Goal: Task Accomplishment & Management: Manage account settings

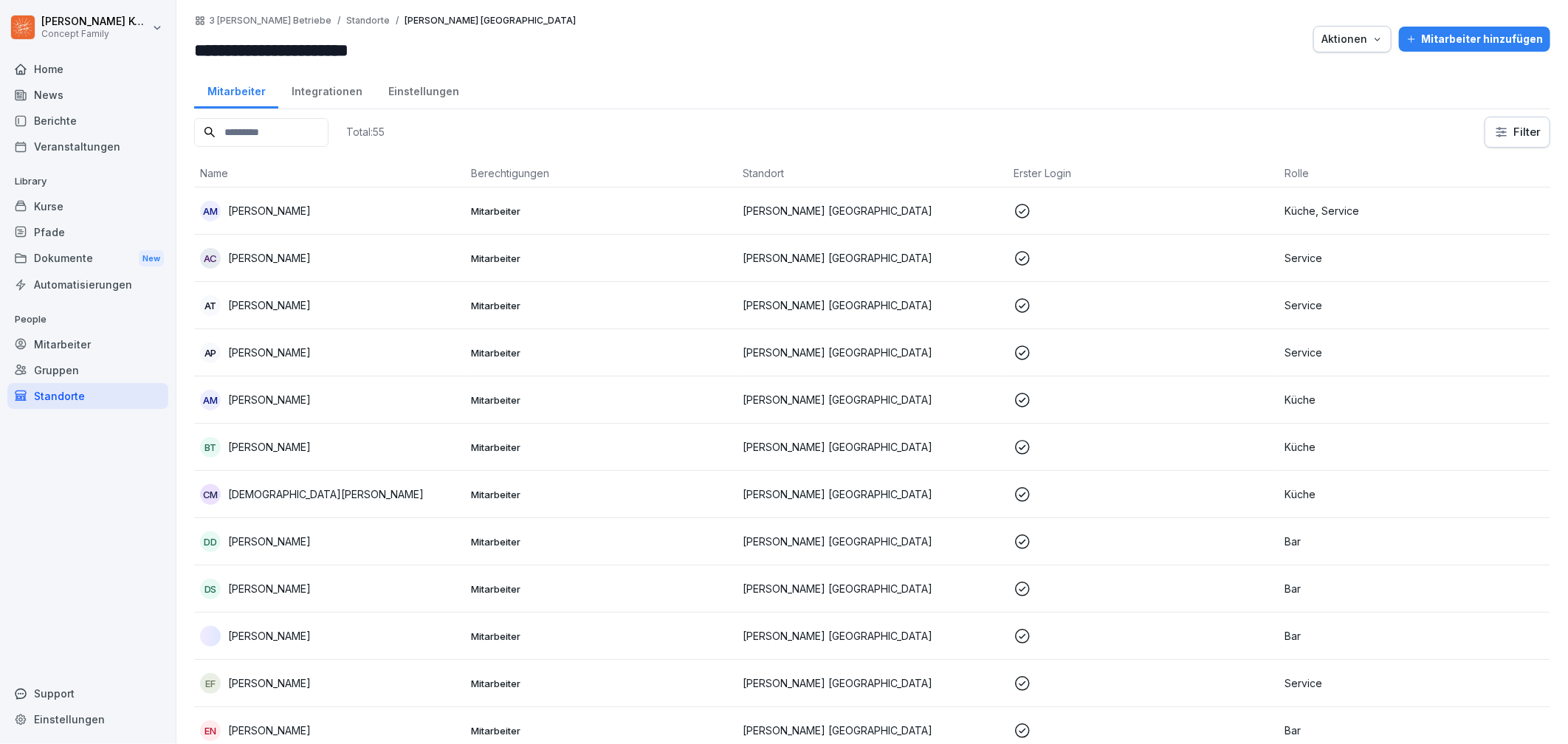
scroll to position [48, 0]
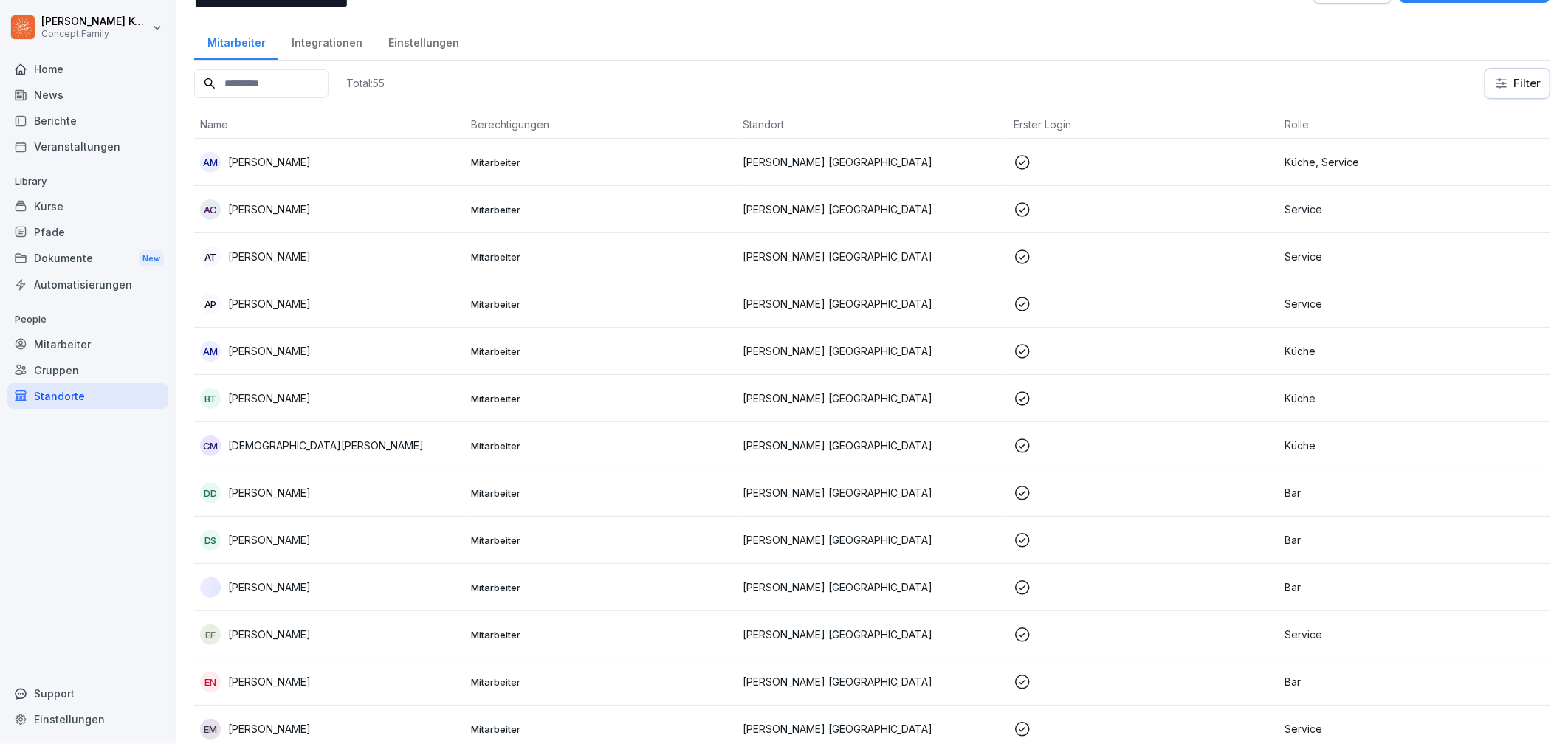
click at [80, 193] on div "Kurse" at bounding box center [88, 206] width 161 height 26
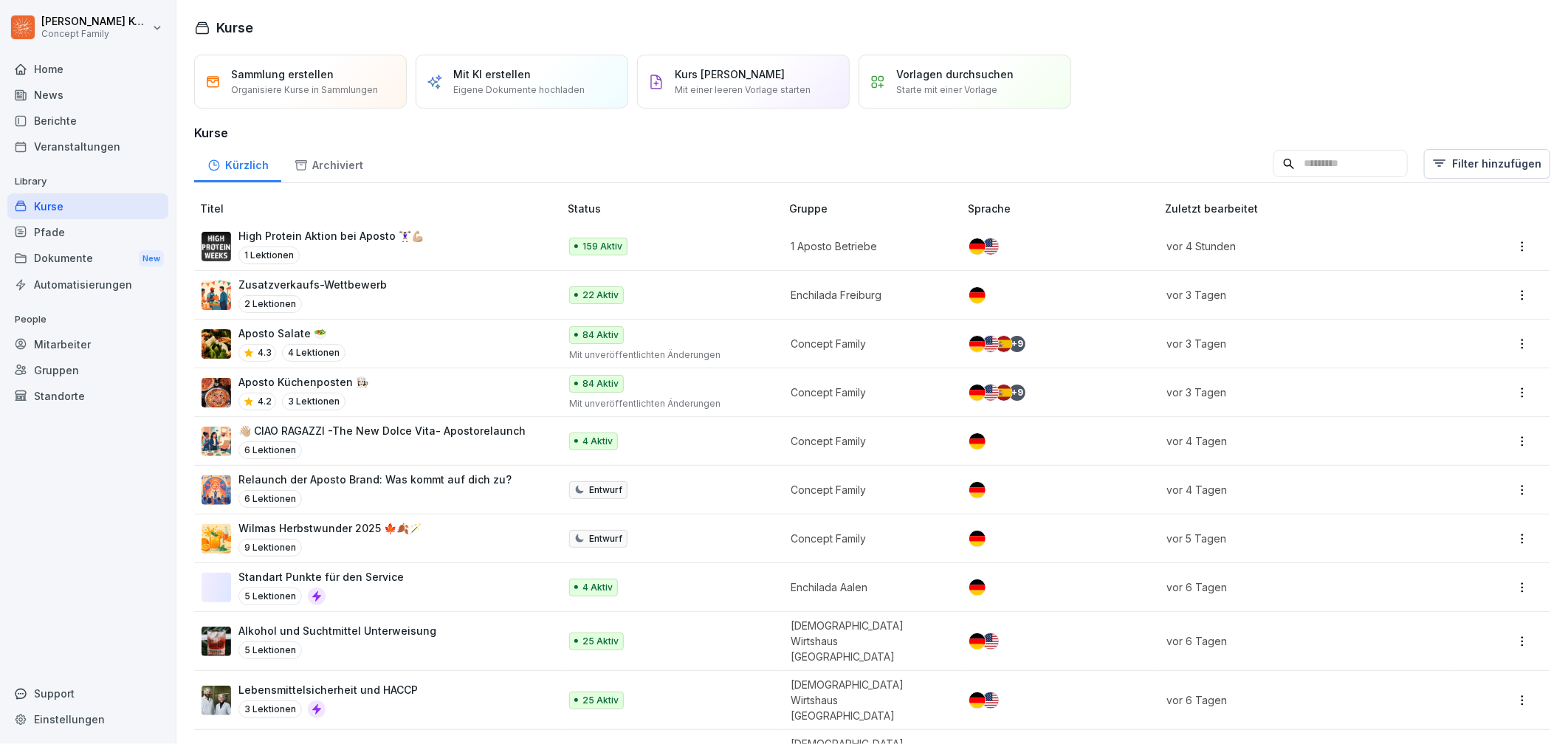
click at [320, 253] on div "1 Lektionen" at bounding box center [331, 256] width 185 height 18
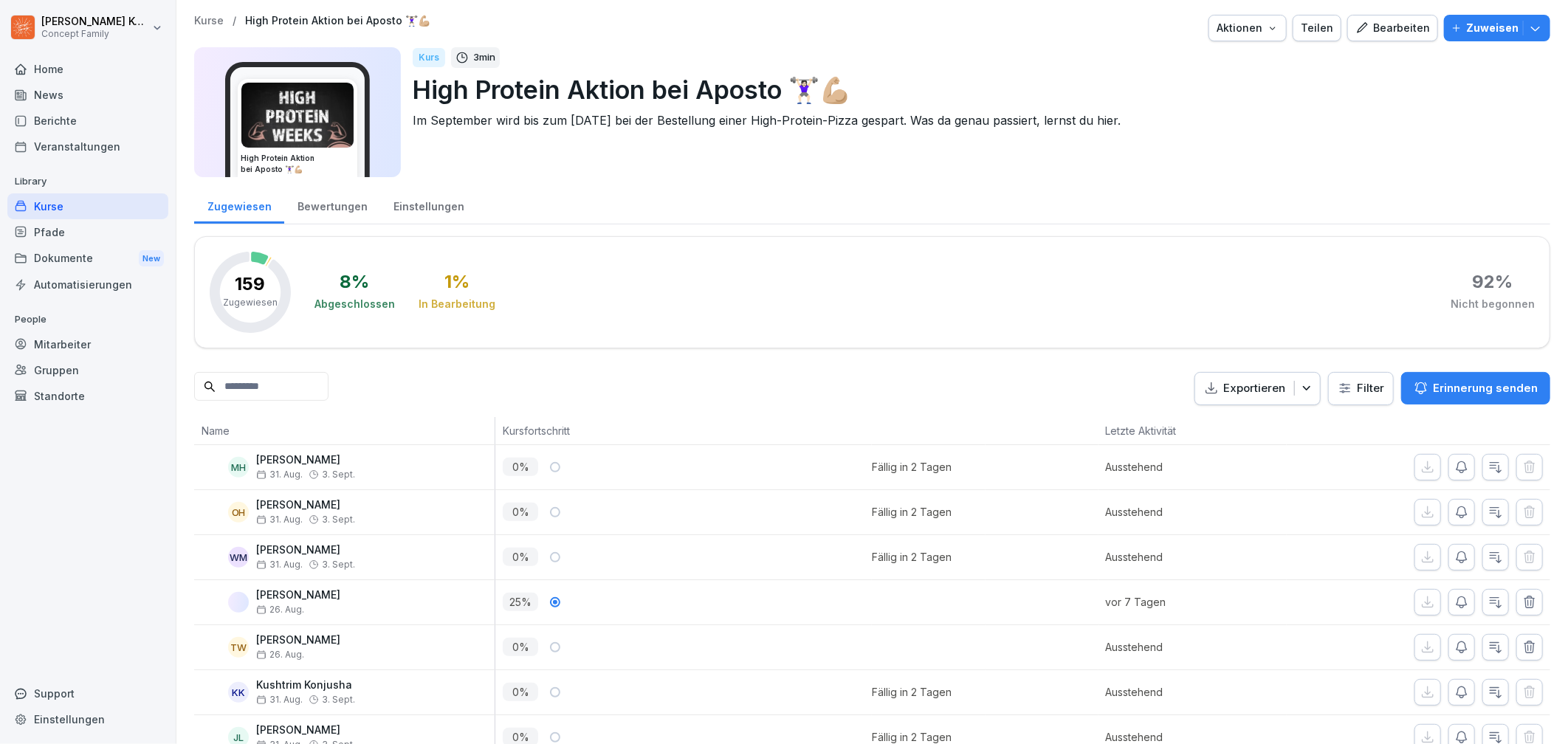
click at [955, 611] on div at bounding box center [928, 602] width 113 height 44
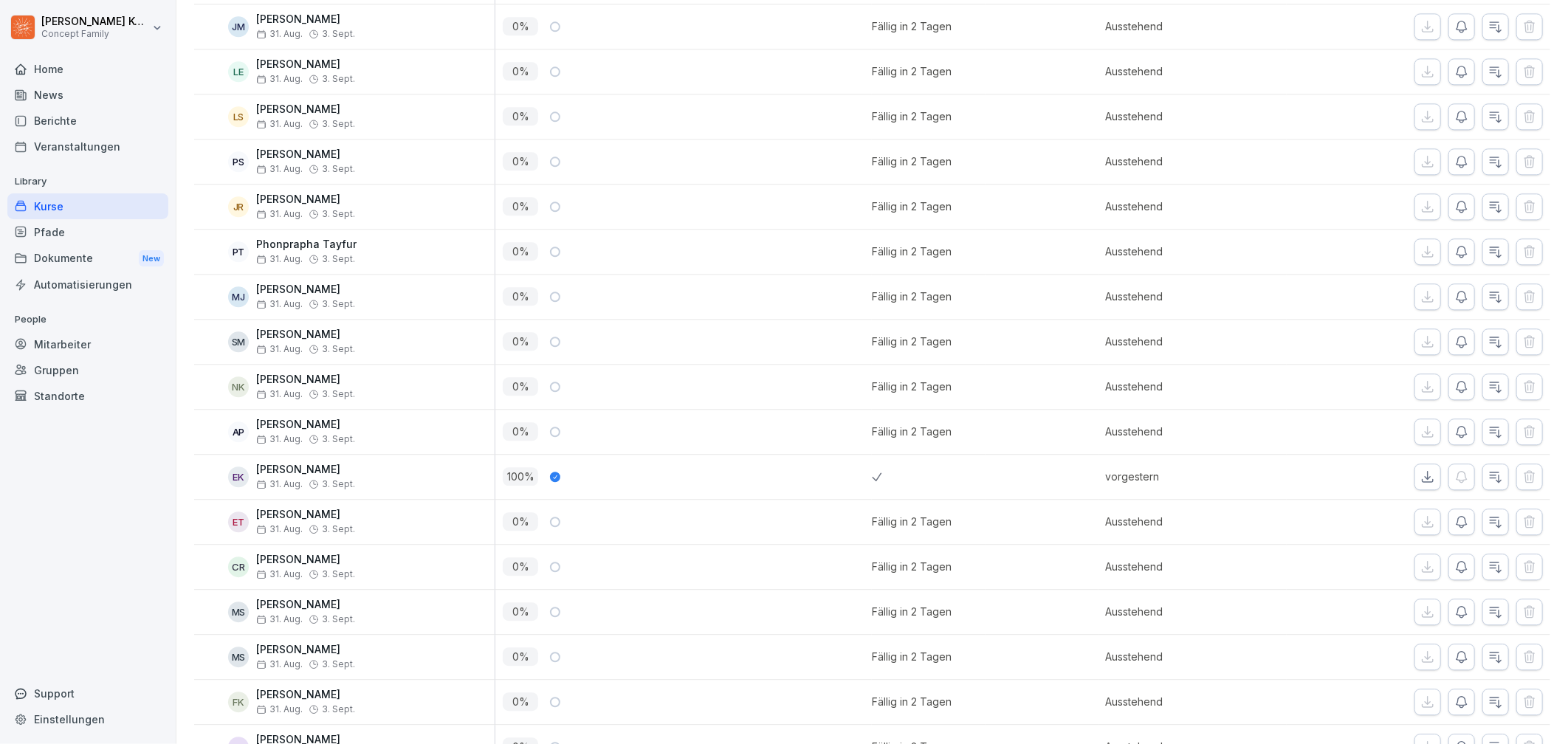
scroll to position [2198, 0]
click at [911, 489] on div at bounding box center [928, 475] width 113 height 44
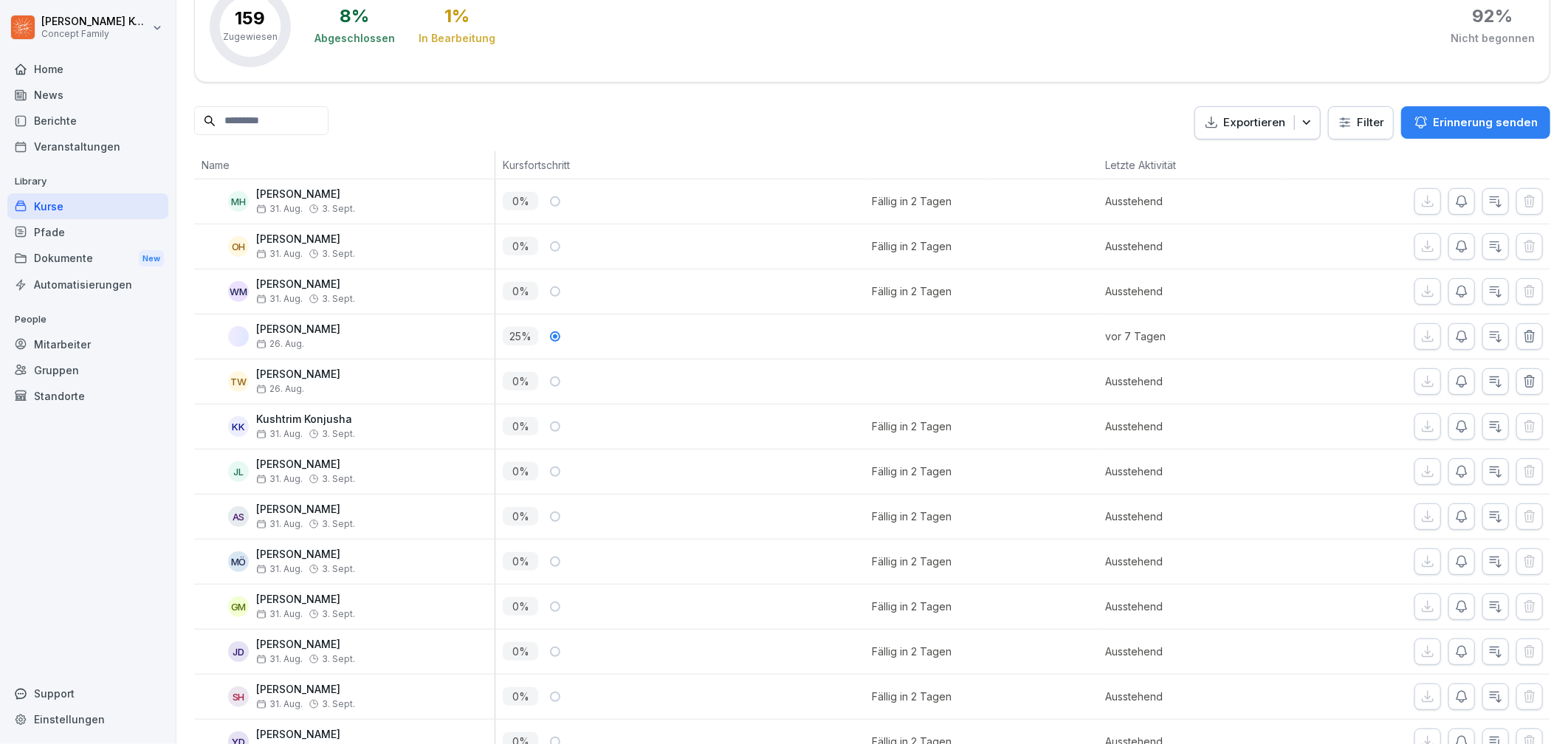
scroll to position [0, 0]
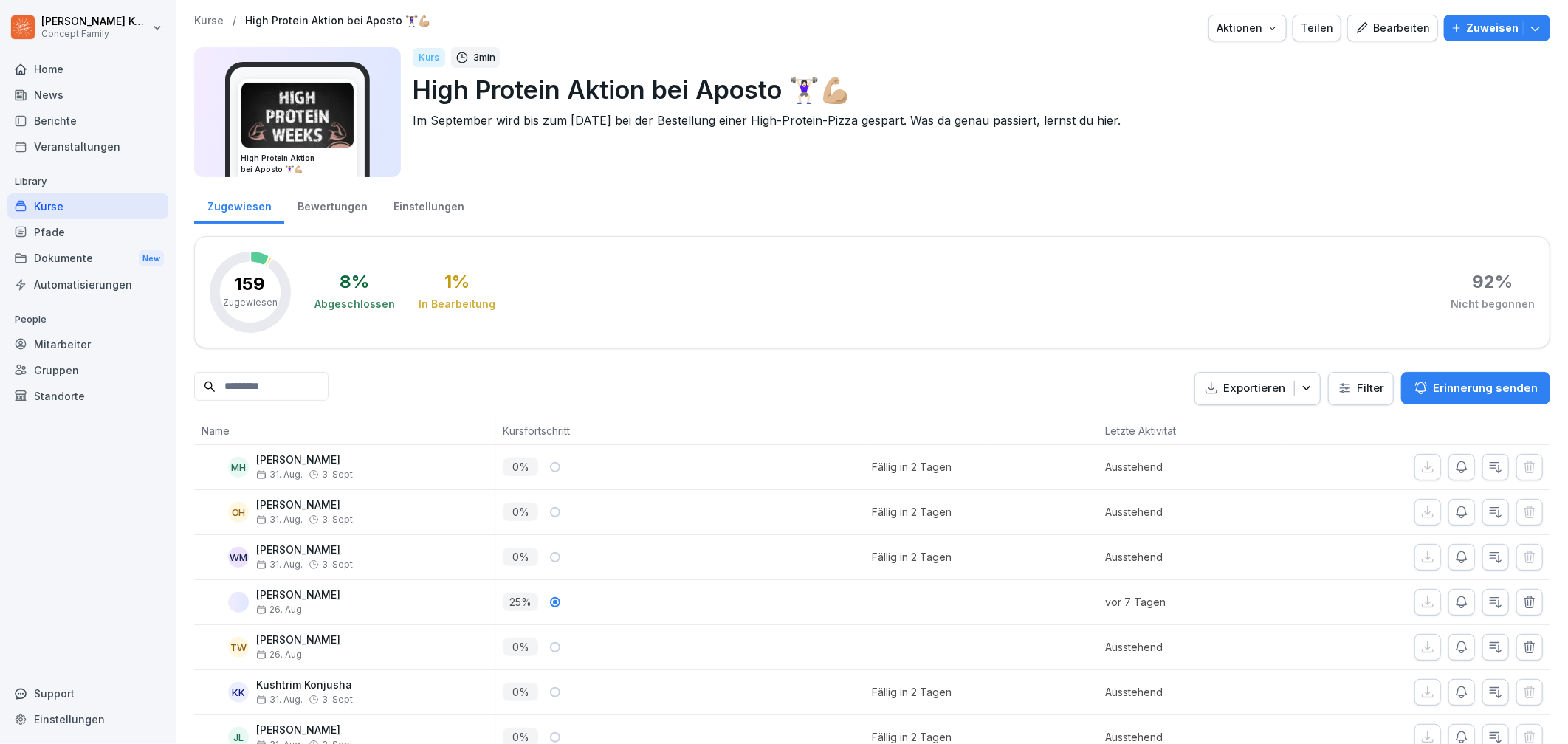
click at [331, 206] on div "Bewertungen" at bounding box center [332, 205] width 96 height 38
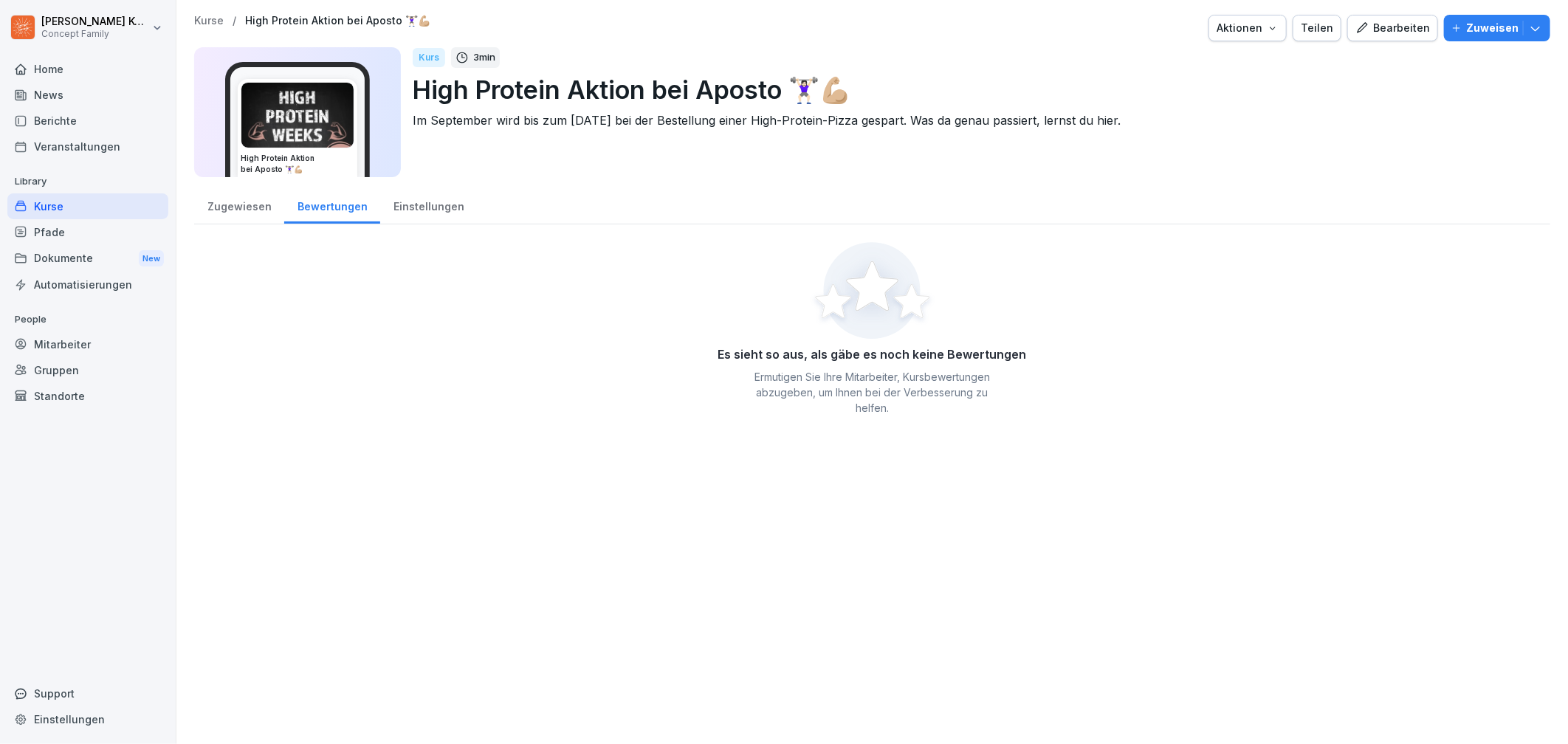
click at [411, 206] on div "Einstellungen" at bounding box center [429, 205] width 97 height 38
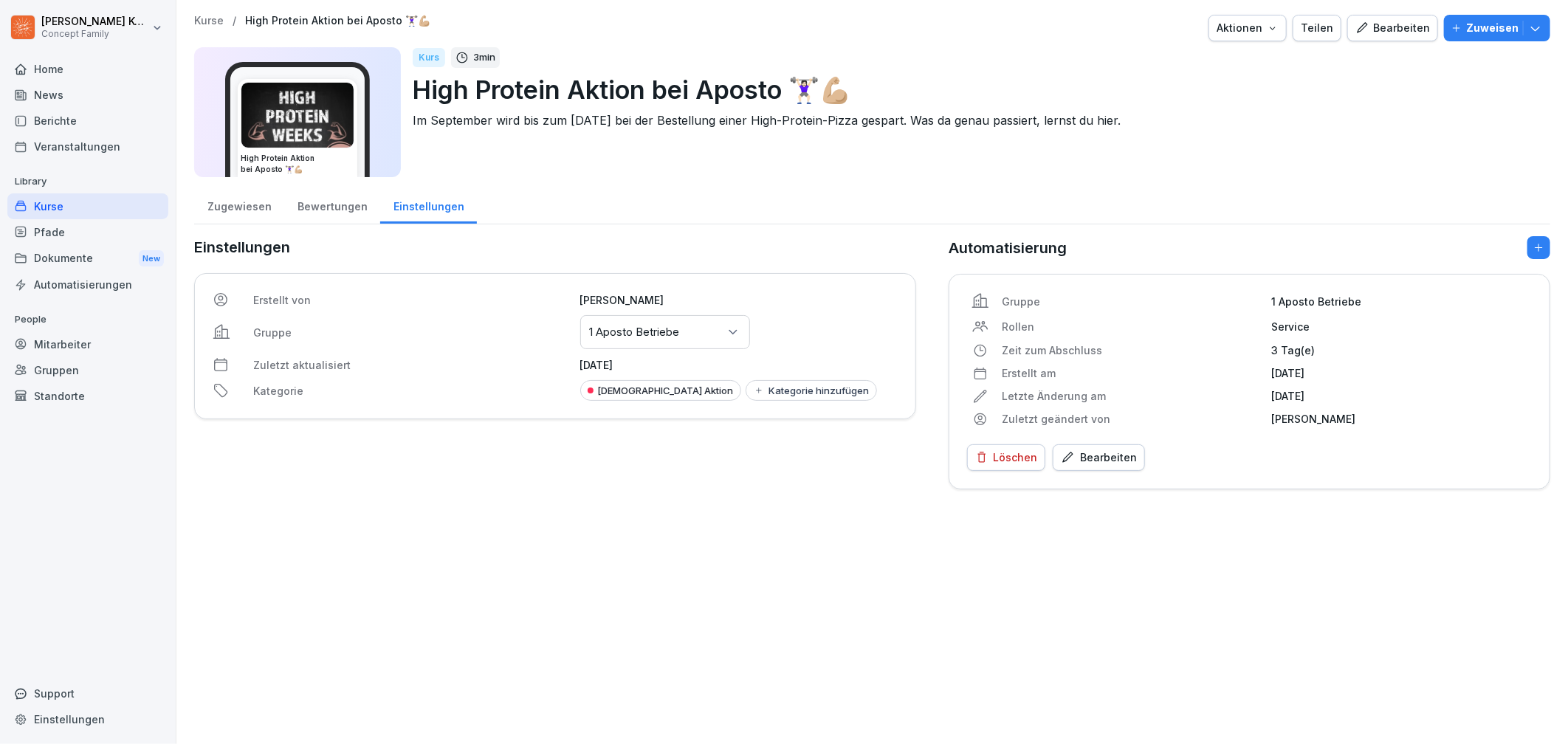
click at [265, 215] on div "Zugewiesen" at bounding box center [239, 205] width 90 height 38
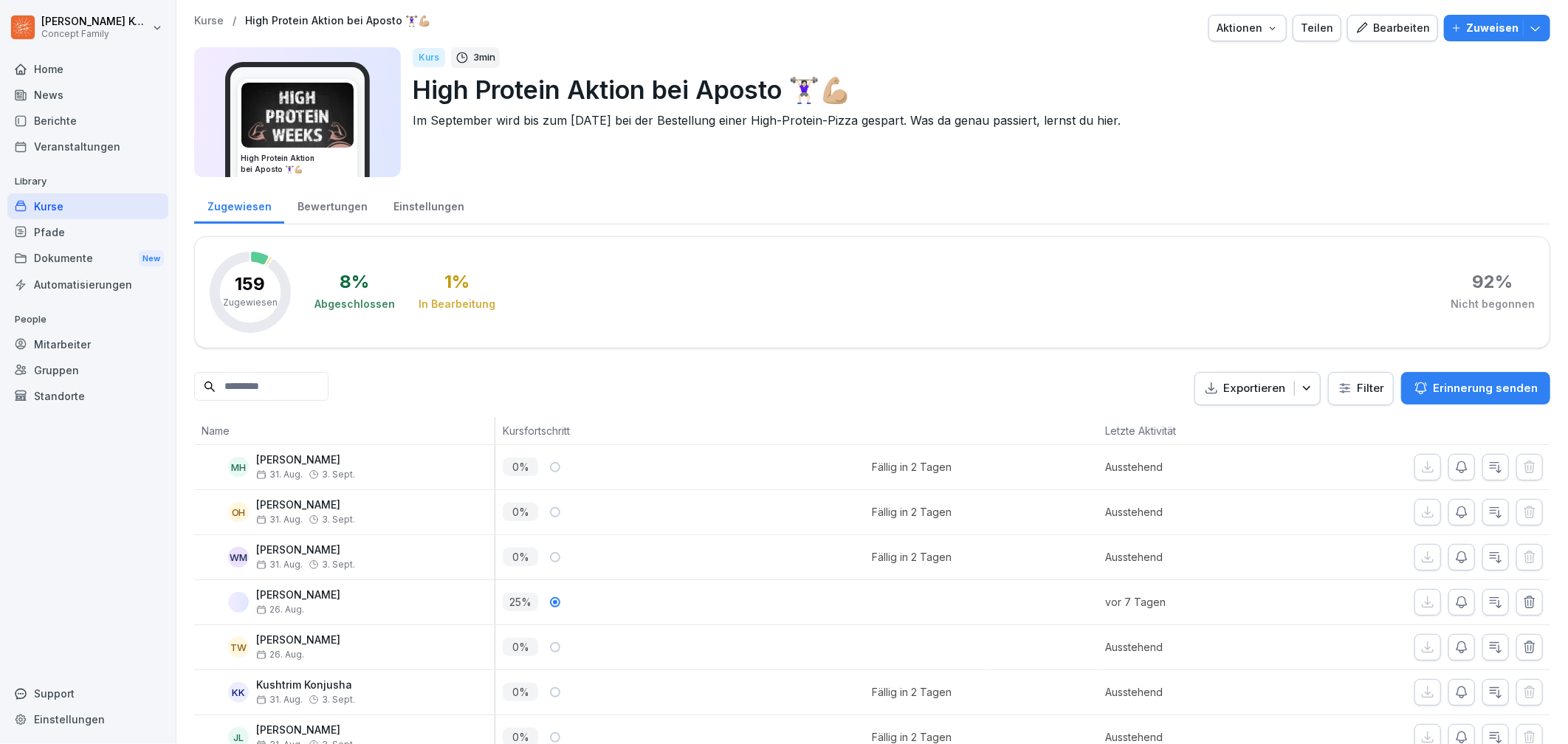
click at [884, 589] on div at bounding box center [928, 602] width 113 height 44
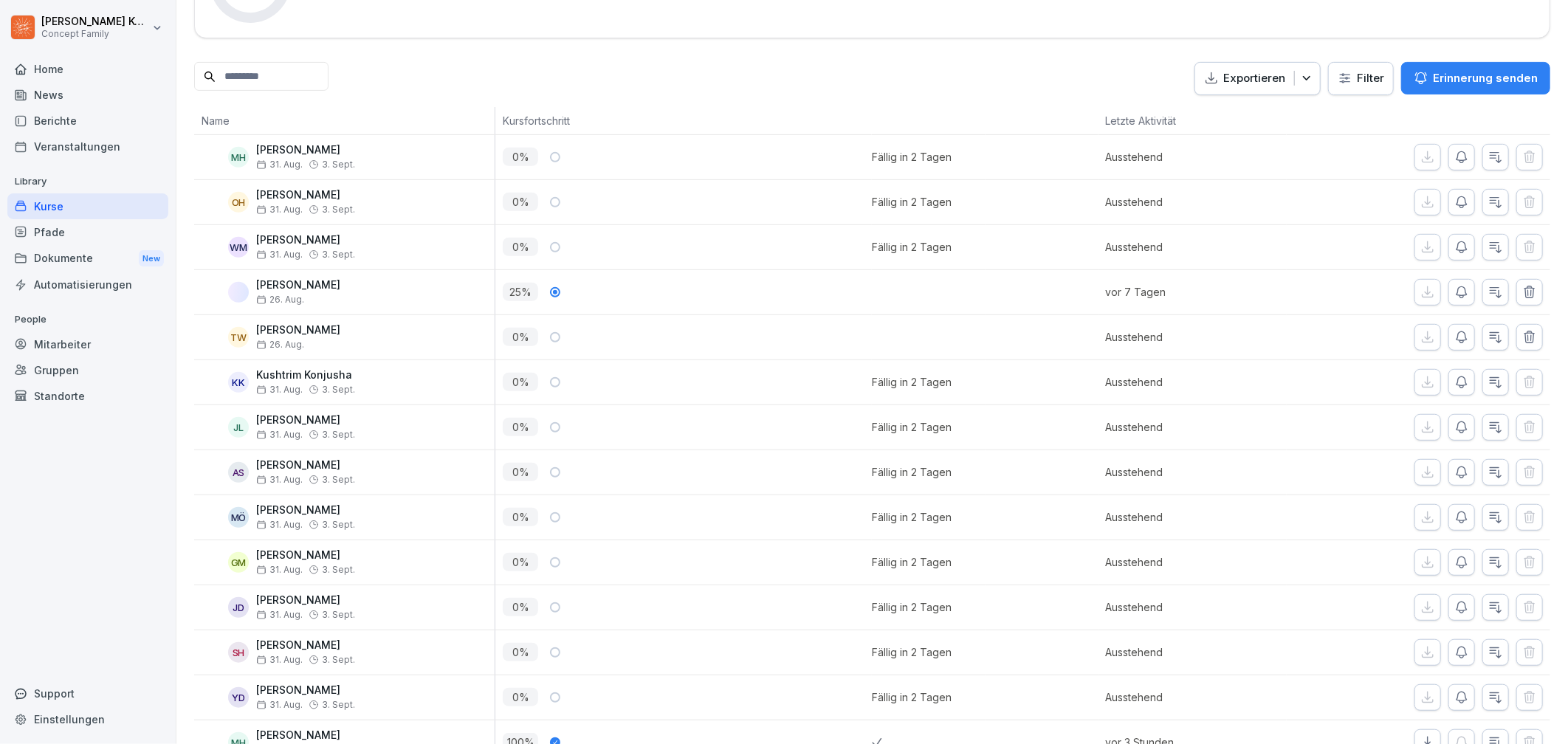
scroll to position [721, 0]
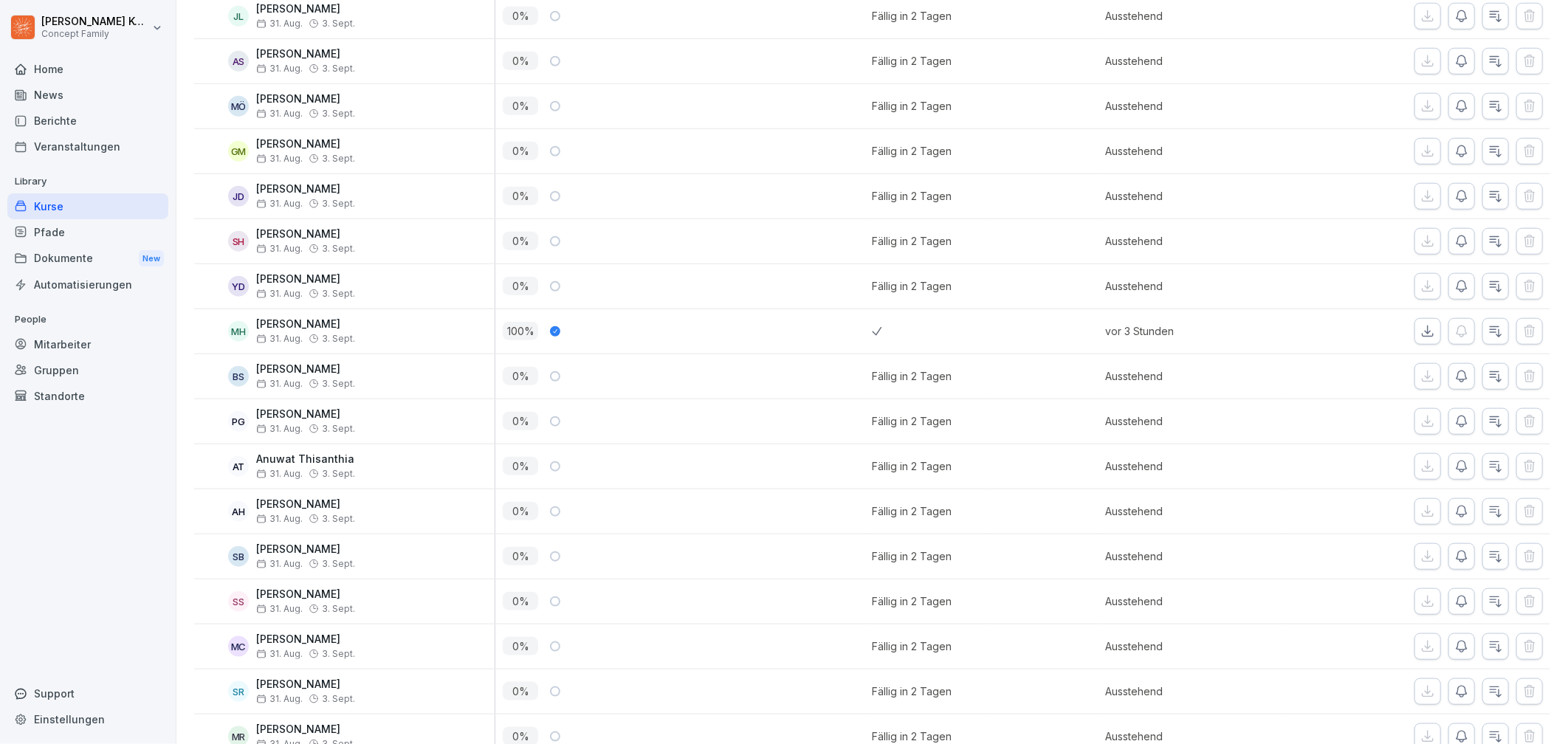
click at [873, 327] on icon at bounding box center [876, 331] width 11 height 9
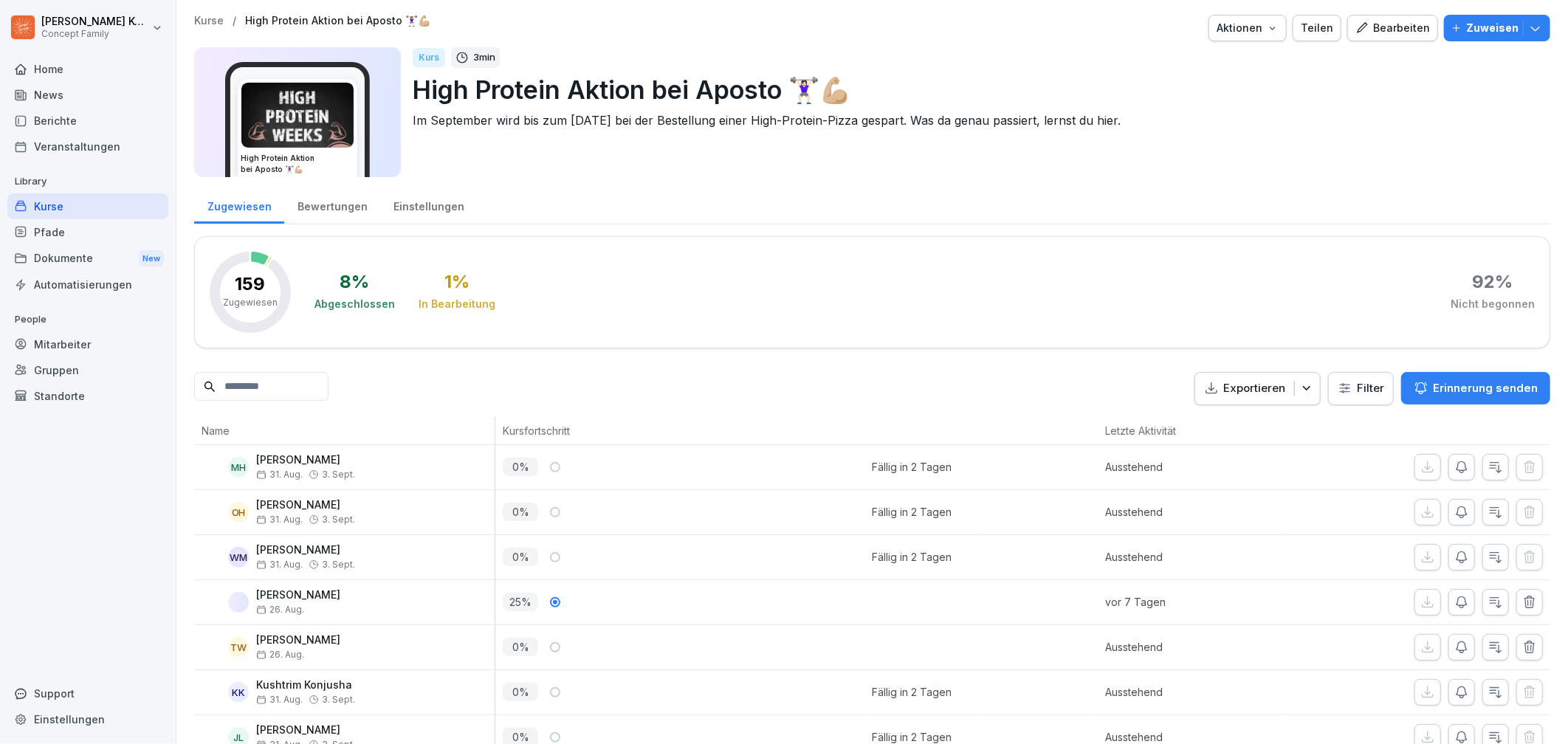
click at [25, 202] on icon at bounding box center [20, 206] width 11 height 11
